Goal: Register for event/course

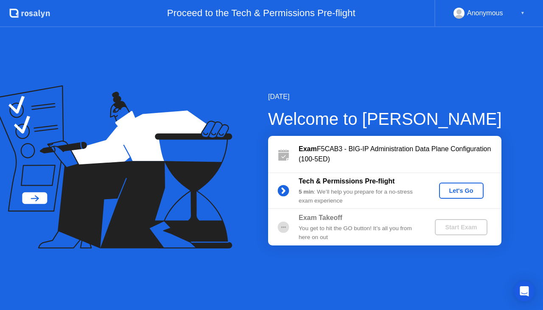
click at [456, 191] on div "Let's Go" at bounding box center [461, 190] width 38 height 7
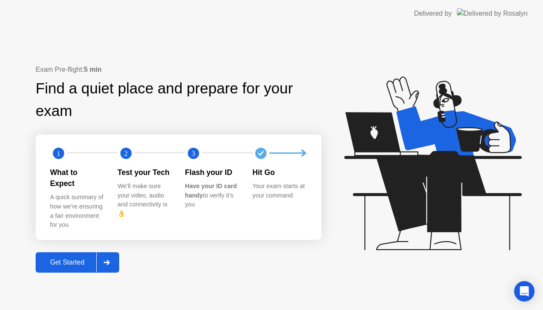
click at [69, 258] on div "Get Started" at bounding box center [67, 262] width 58 height 8
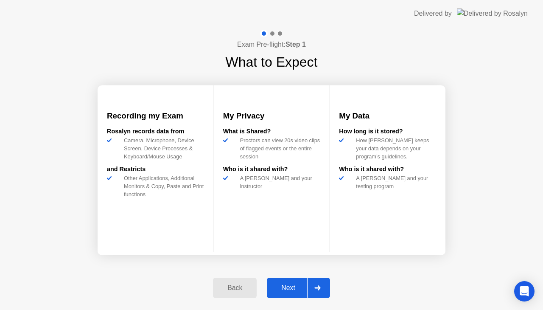
click at [296, 287] on div "Next" at bounding box center [288, 288] width 38 height 8
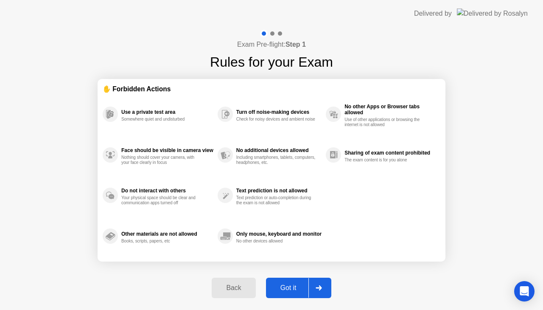
click at [296, 287] on div "Got it" at bounding box center [288, 288] width 40 height 8
select select "Available cameras"
select select "Available speakers"
select select "Available microphones"
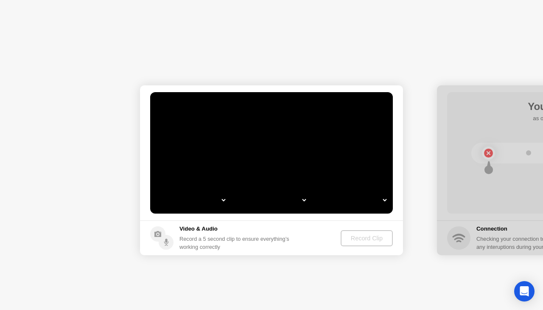
select select "**********"
select select "*******"
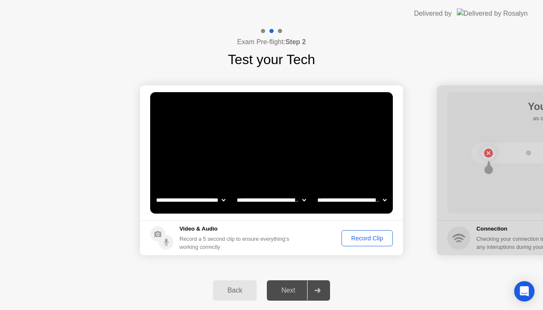
click at [366, 237] on div "Record Clip" at bounding box center [366, 238] width 45 height 7
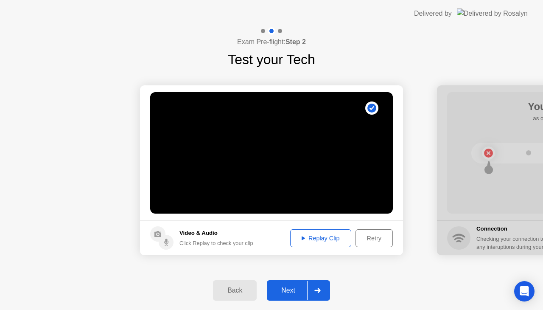
click at [323, 238] on div "Replay Clip" at bounding box center [320, 238] width 55 height 7
click at [293, 289] on div "Next" at bounding box center [288, 290] width 38 height 8
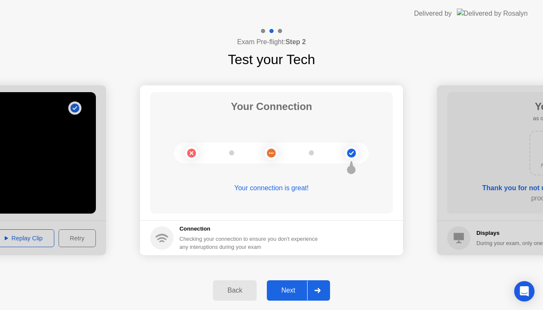
click at [293, 289] on div "Next" at bounding box center [288, 290] width 38 height 8
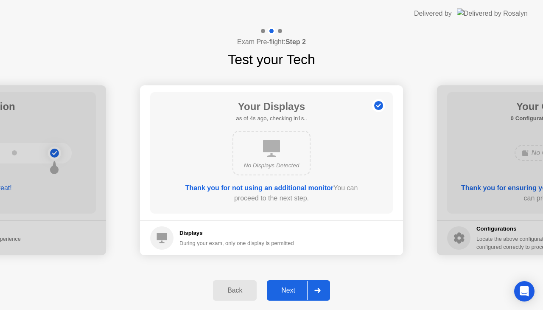
click at [293, 289] on div "Next" at bounding box center [288, 290] width 38 height 8
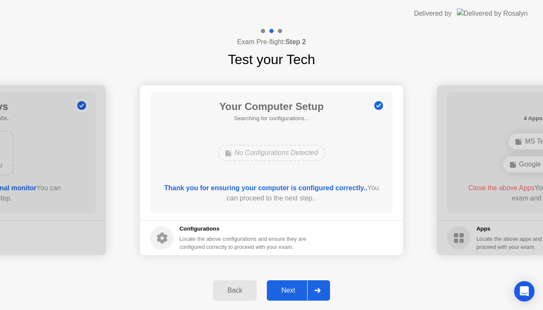
click at [293, 289] on div "Next" at bounding box center [288, 290] width 38 height 8
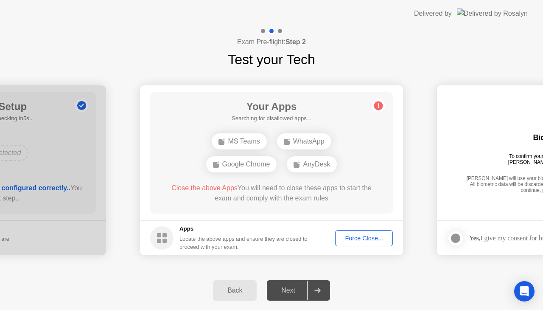
click at [363, 238] on div "Force Close..." at bounding box center [364, 238] width 52 height 7
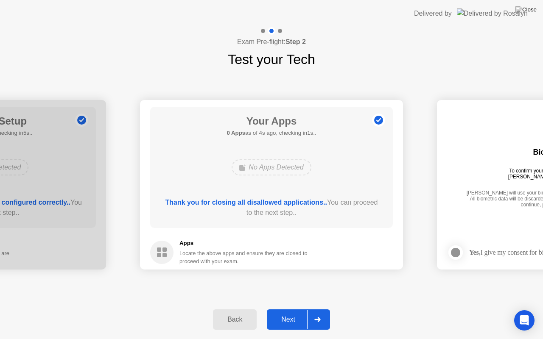
click at [291, 309] on div "Next" at bounding box center [288, 320] width 38 height 8
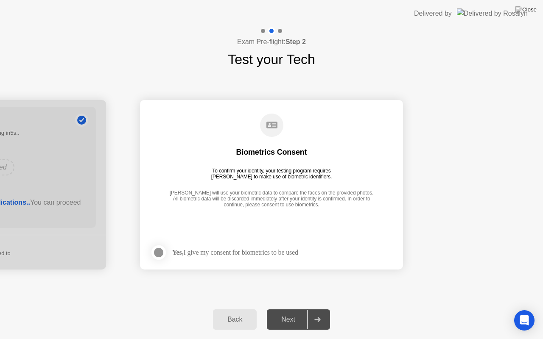
click at [157, 252] on div at bounding box center [159, 253] width 10 height 10
click at [290, 309] on div "Next" at bounding box center [288, 320] width 38 height 8
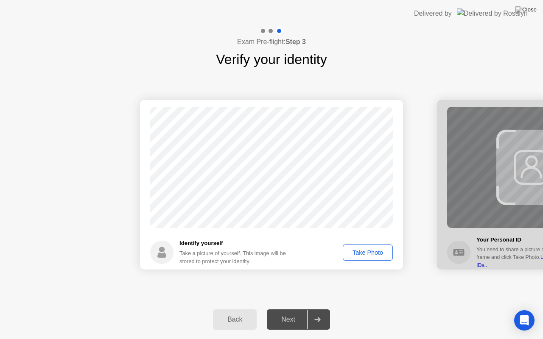
click at [351, 250] on div "Take Photo" at bounding box center [368, 252] width 44 height 7
click at [295, 309] on div "Next" at bounding box center [288, 320] width 38 height 8
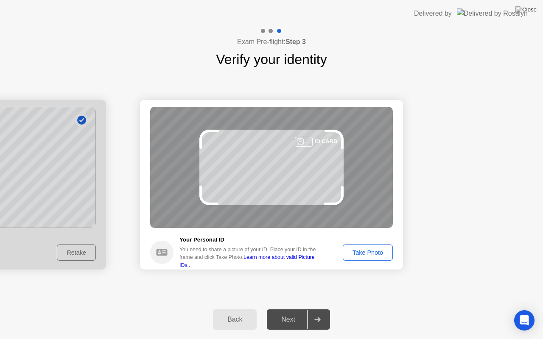
click at [368, 252] on div "Take Photo" at bounding box center [368, 252] width 44 height 7
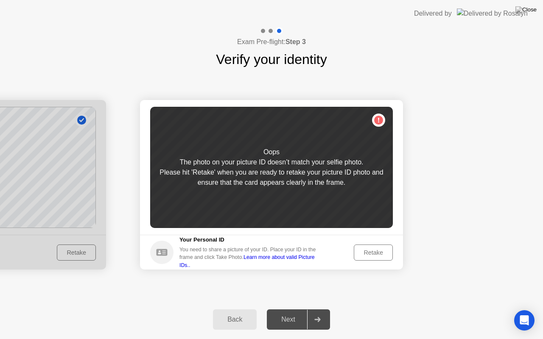
click at [368, 252] on div "Retake" at bounding box center [373, 252] width 33 height 7
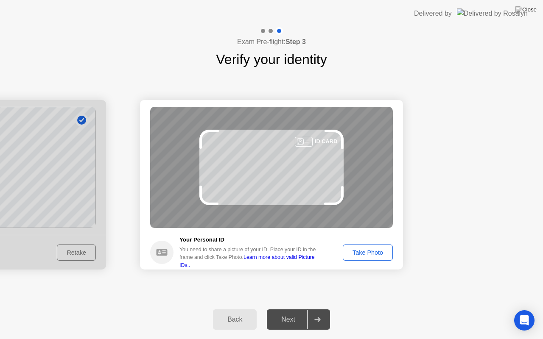
click at [368, 252] on div "Take Photo" at bounding box center [368, 252] width 44 height 7
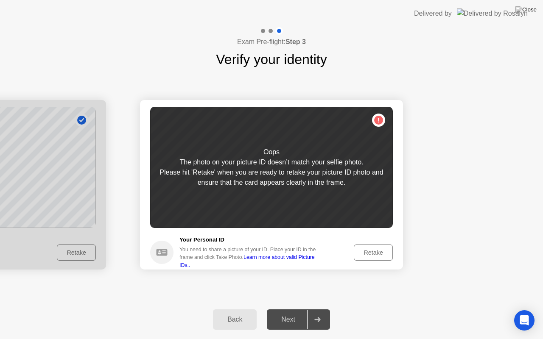
click at [368, 252] on div "Retake" at bounding box center [373, 252] width 33 height 7
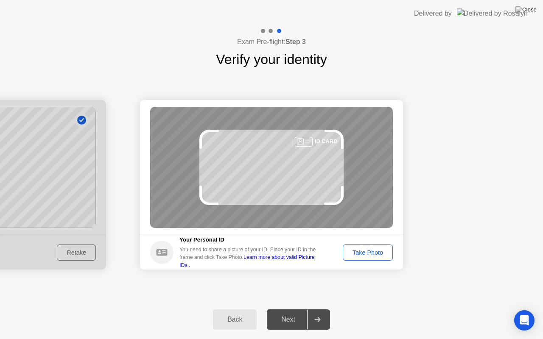
click at [368, 252] on div "Take Photo" at bounding box center [368, 252] width 44 height 7
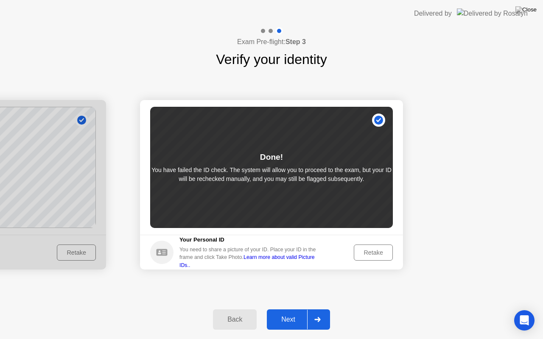
click at [368, 252] on div "Retake" at bounding box center [373, 252] width 33 height 7
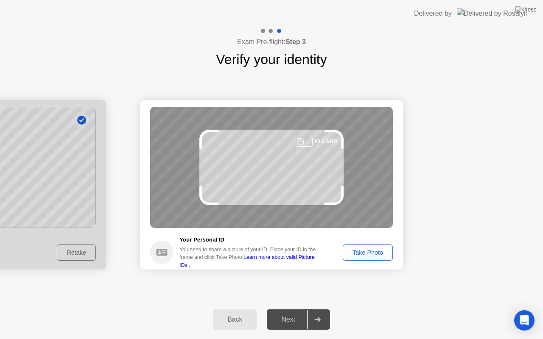
click at [368, 252] on div "Take Photo" at bounding box center [368, 252] width 44 height 7
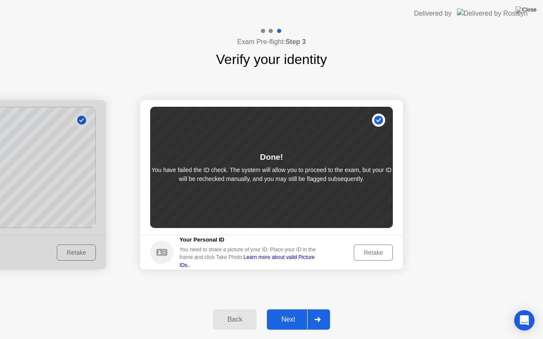
click at [239, 309] on div "Back" at bounding box center [234, 320] width 39 height 8
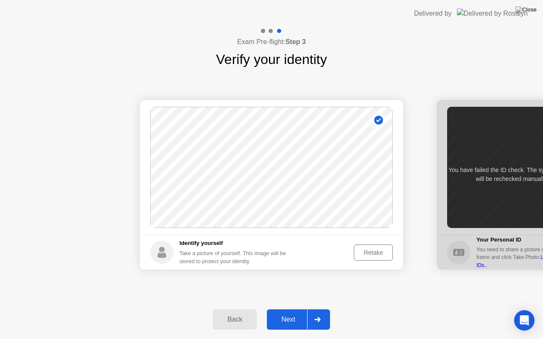
click at [375, 253] on div "Retake" at bounding box center [373, 252] width 33 height 7
click at [375, 253] on div "Take Photo" at bounding box center [368, 252] width 44 height 7
click at [322, 309] on div at bounding box center [317, 320] width 20 height 20
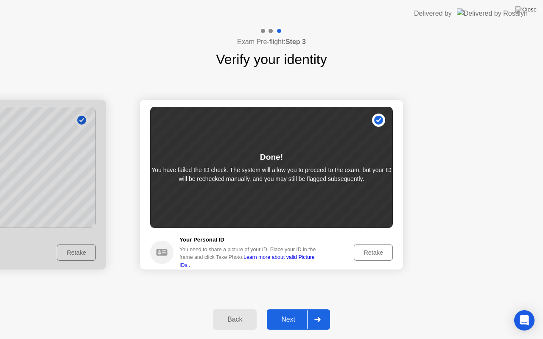
click at [369, 251] on div "Retake" at bounding box center [373, 252] width 33 height 7
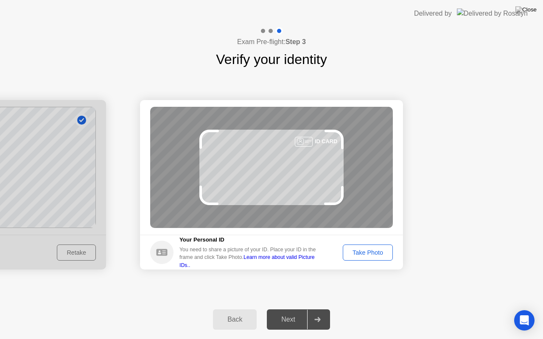
click at [369, 251] on div "Take Photo" at bounding box center [368, 252] width 44 height 7
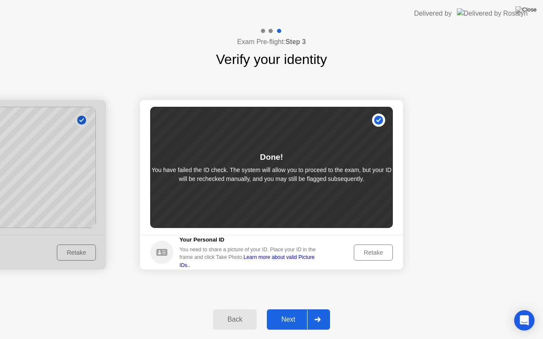
click at [372, 253] on div "Retake" at bounding box center [373, 252] width 33 height 7
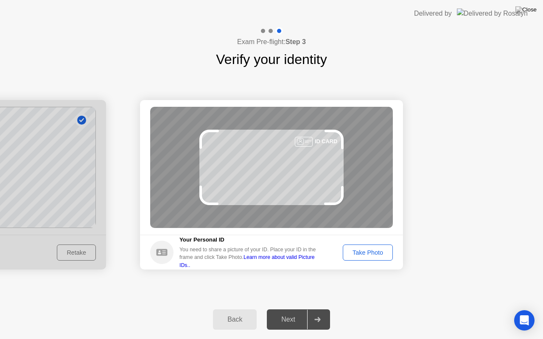
click at [372, 253] on div "Take Photo" at bounding box center [368, 252] width 44 height 7
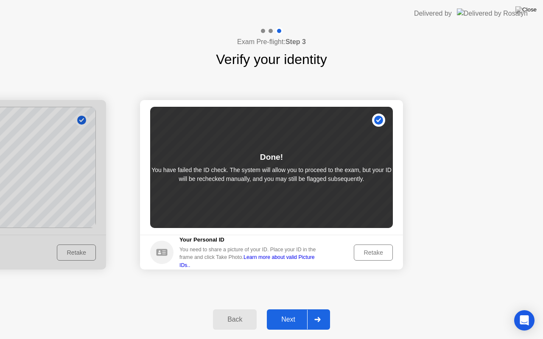
click at [275, 263] on link "Learn more about valid Picture IDs.." at bounding box center [246, 261] width 135 height 14
click at [380, 253] on div "Retake" at bounding box center [373, 252] width 33 height 7
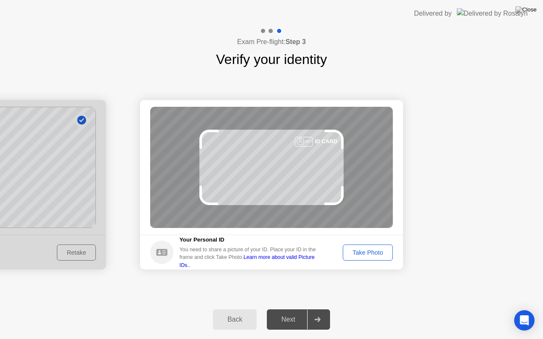
click at [380, 253] on div "Take Photo" at bounding box center [368, 252] width 44 height 7
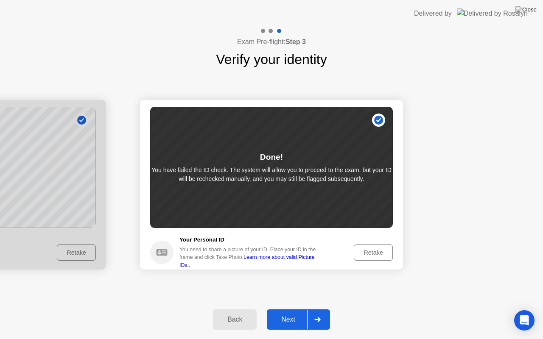
click at [285, 309] on div "Next" at bounding box center [288, 320] width 38 height 8
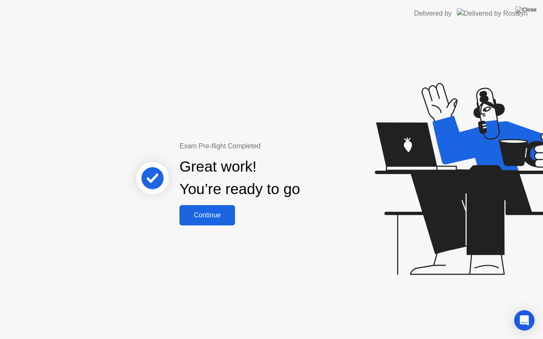
click at [215, 221] on button "Continue" at bounding box center [207, 215] width 56 height 20
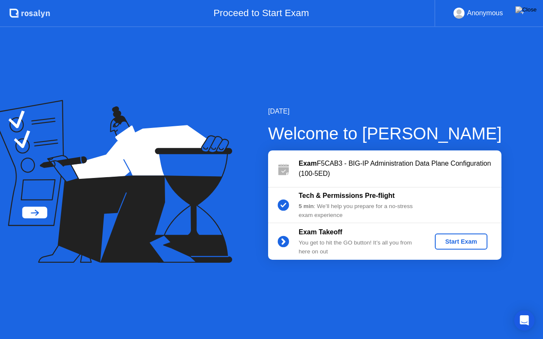
click at [461, 242] on div "Start Exam" at bounding box center [460, 241] width 45 height 7
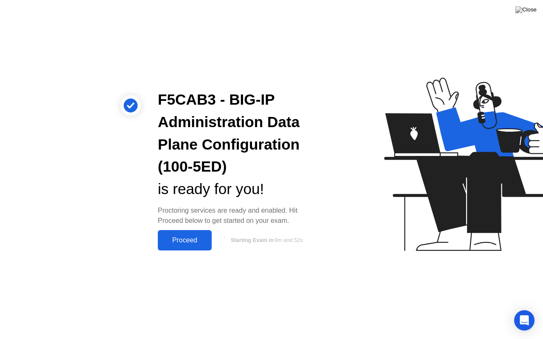
click at [181, 241] on div "Proceed" at bounding box center [184, 241] width 49 height 8
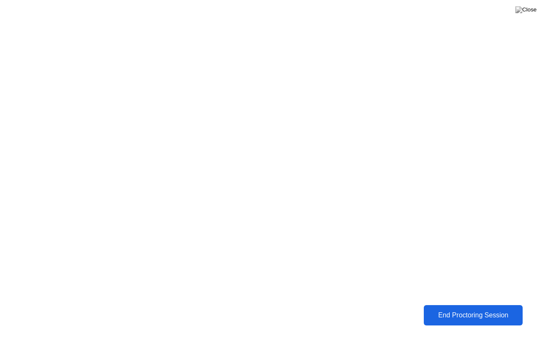
click at [470, 309] on div "End Proctoring Session" at bounding box center [473, 316] width 94 height 8
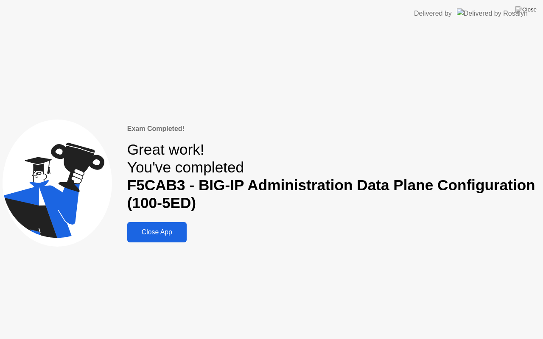
click at [158, 232] on div "Close App" at bounding box center [157, 233] width 54 height 8
